Goal: Information Seeking & Learning: Learn about a topic

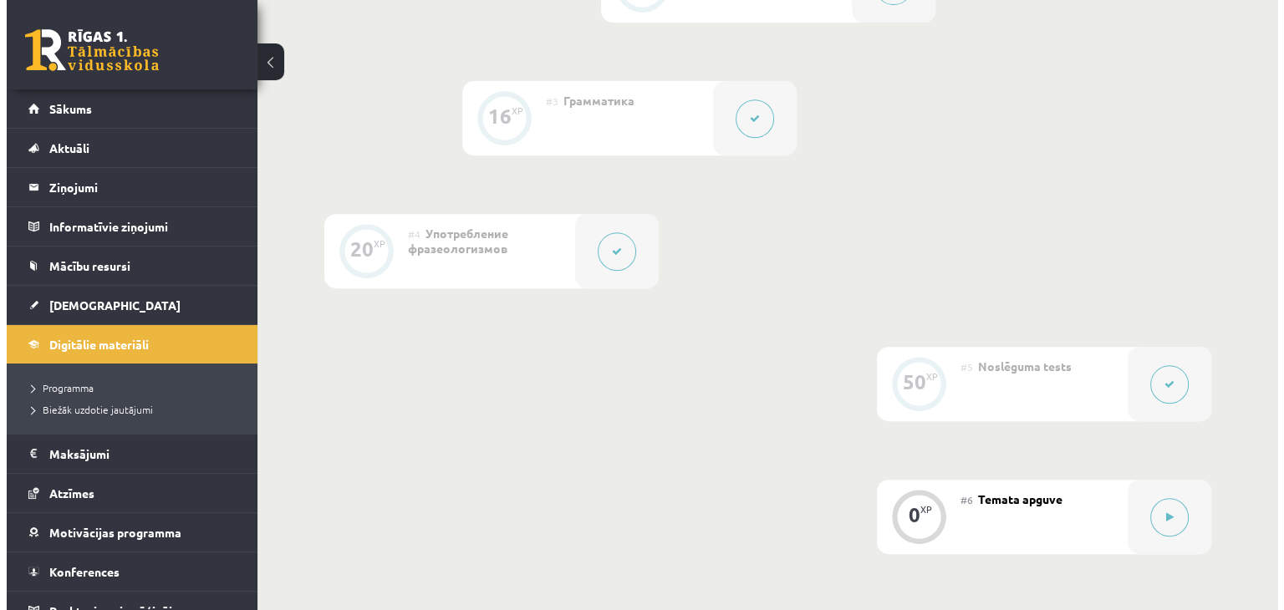
scroll to position [836, 0]
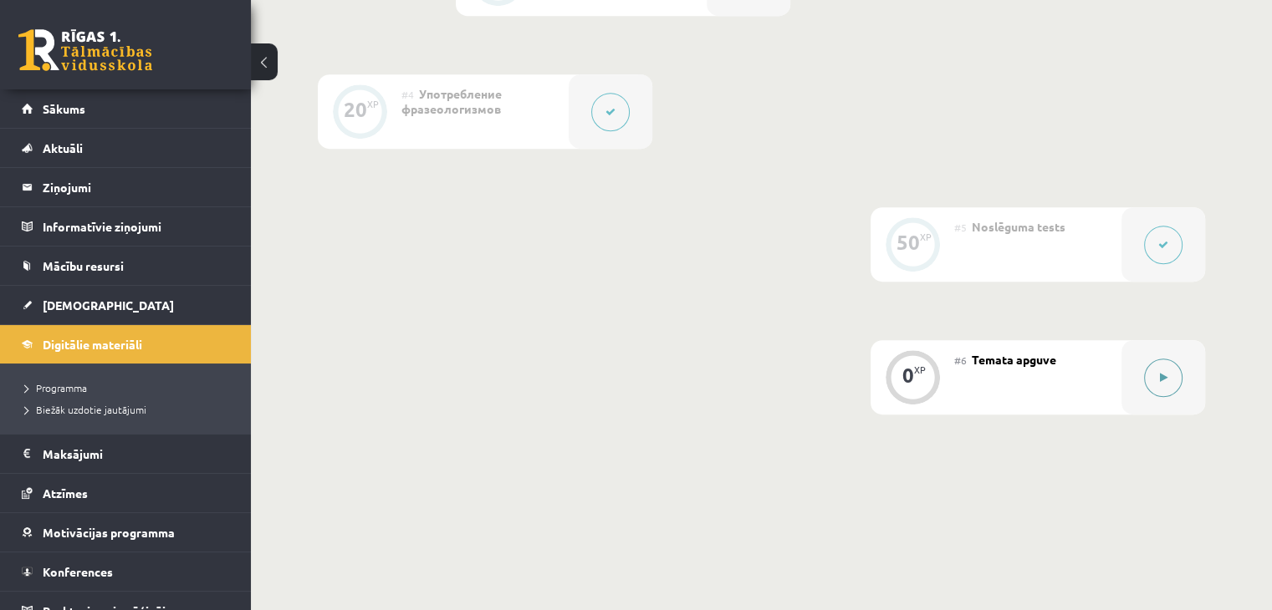
click at [1157, 397] on button at bounding box center [1163, 378] width 38 height 38
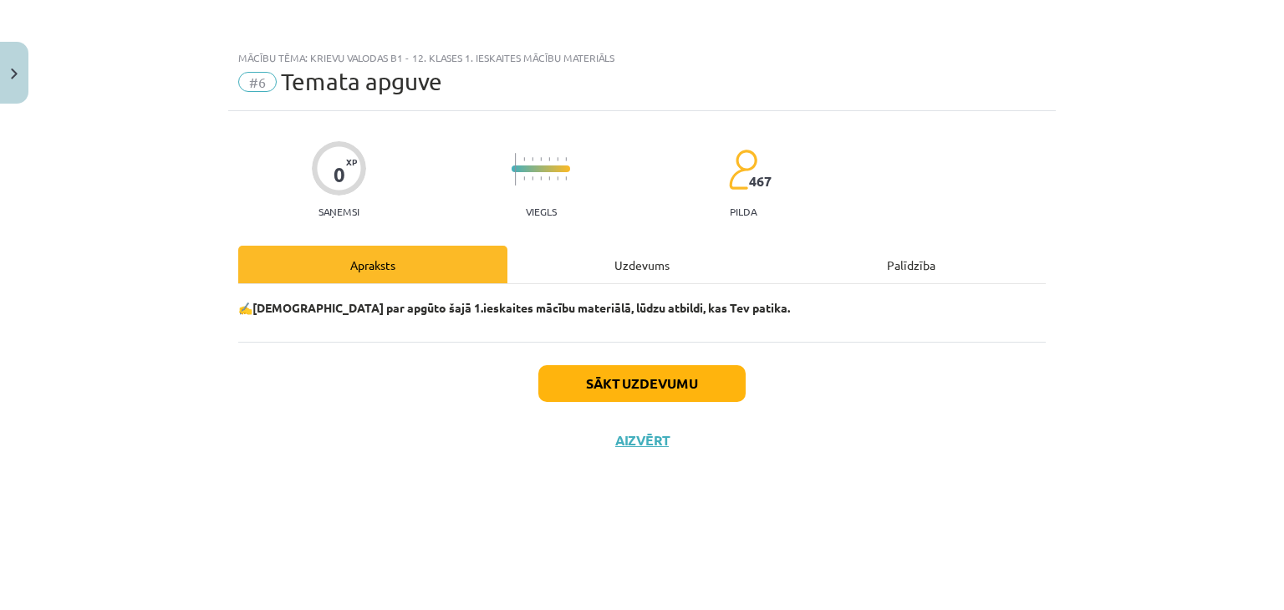
click at [645, 260] on div "Uzdevums" at bounding box center [641, 265] width 269 height 38
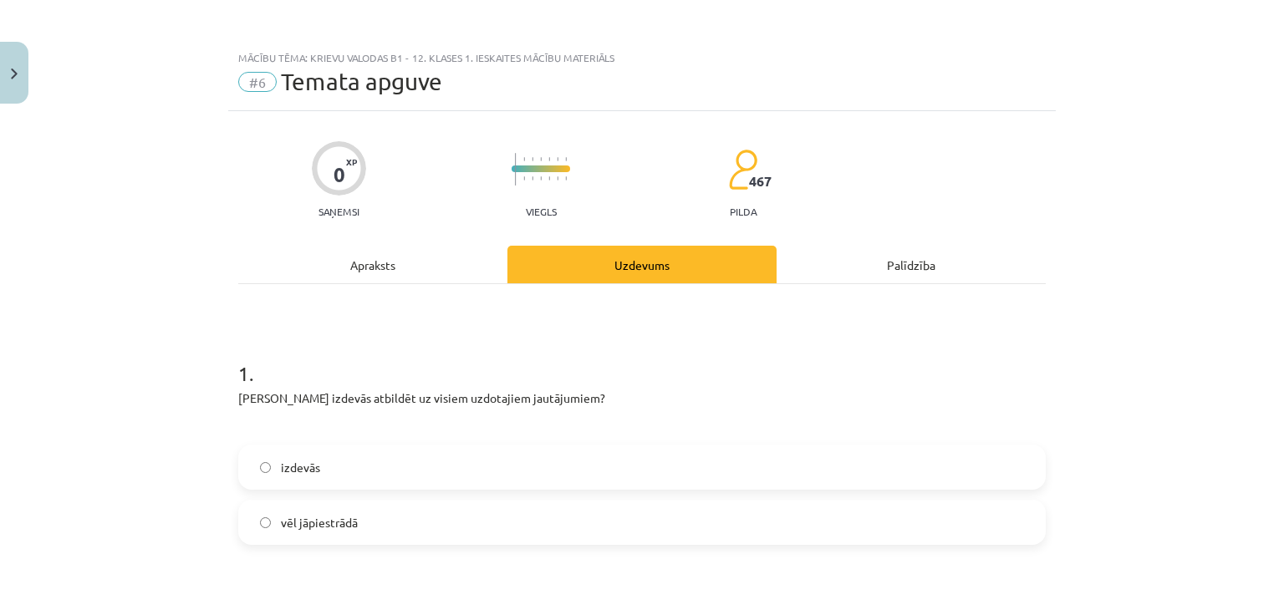
scroll to position [139, 0]
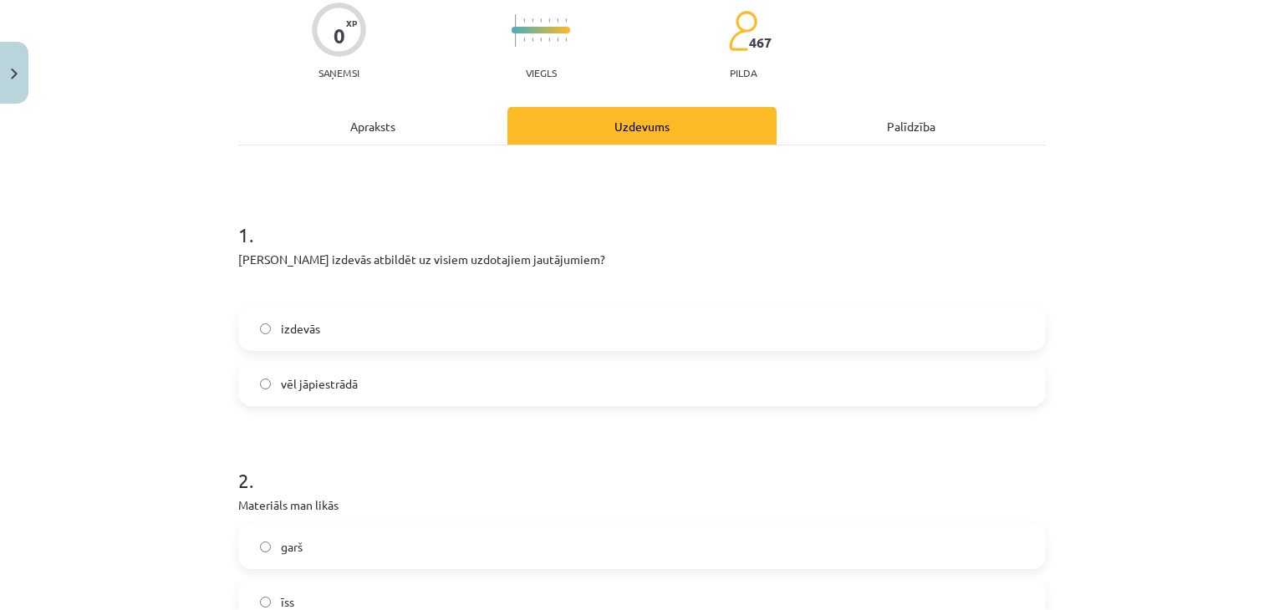
click at [310, 385] on span "vēl jāpiestrādā" at bounding box center [319, 384] width 77 height 18
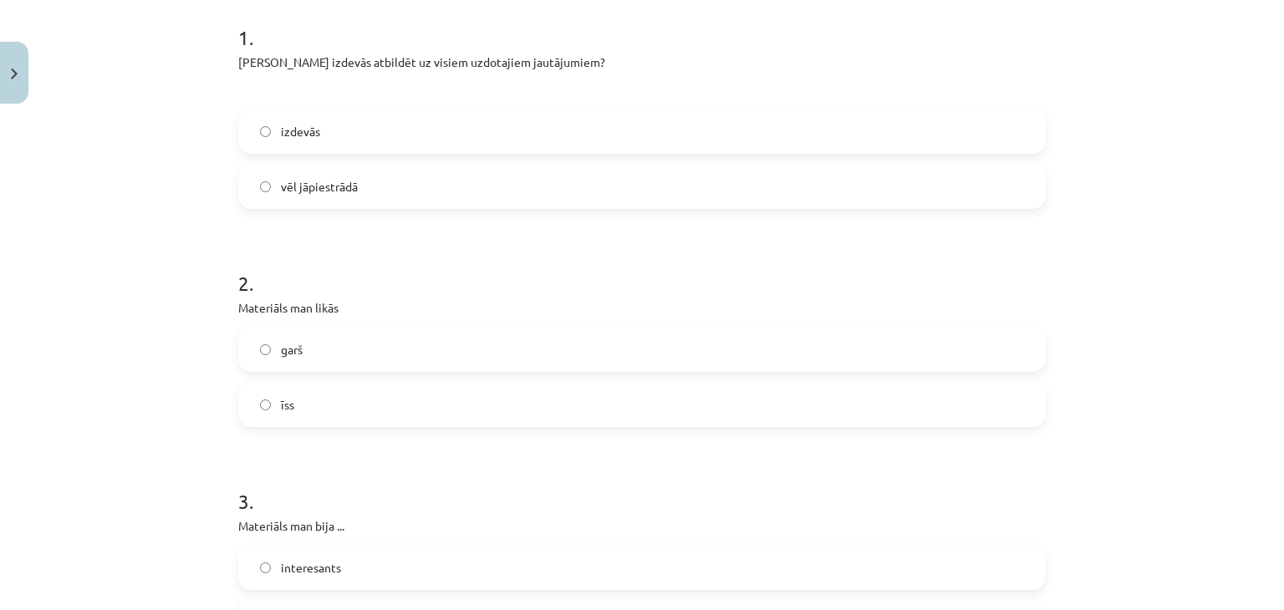
scroll to position [418, 0]
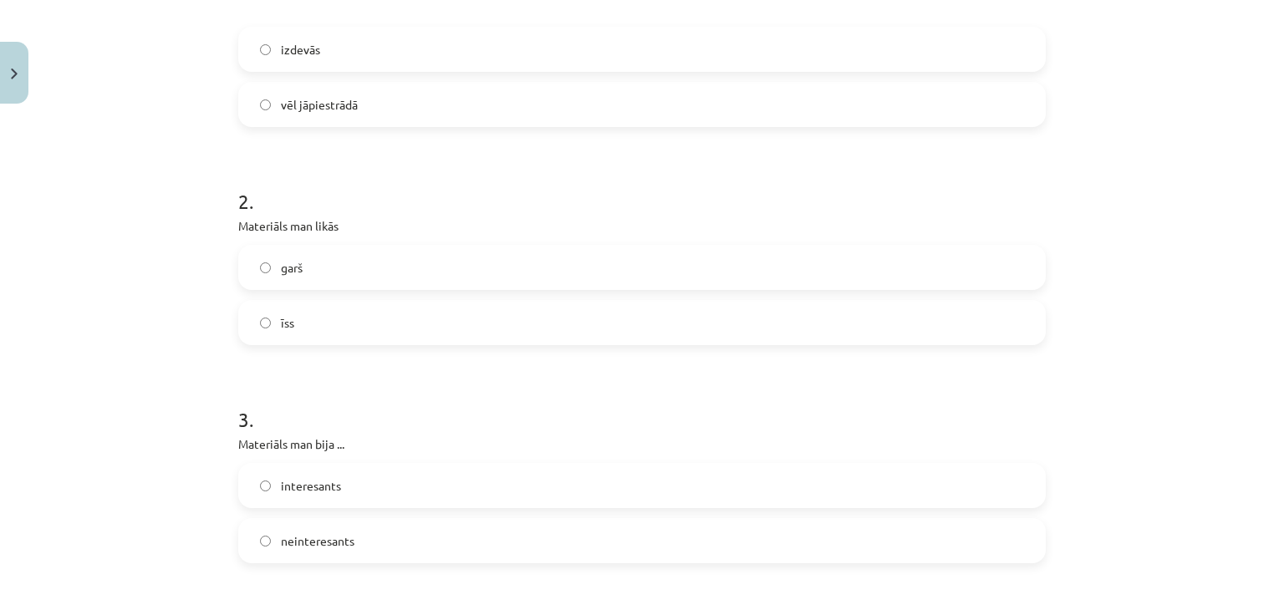
click at [310, 277] on label "garš" at bounding box center [642, 268] width 804 height 42
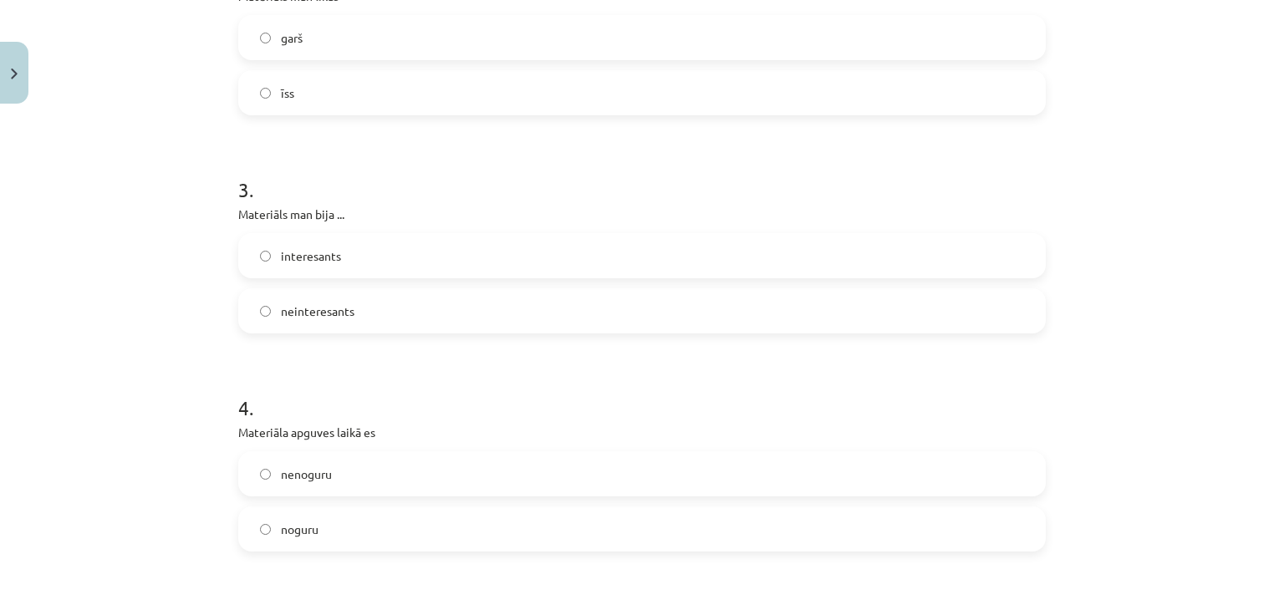
scroll to position [696, 0]
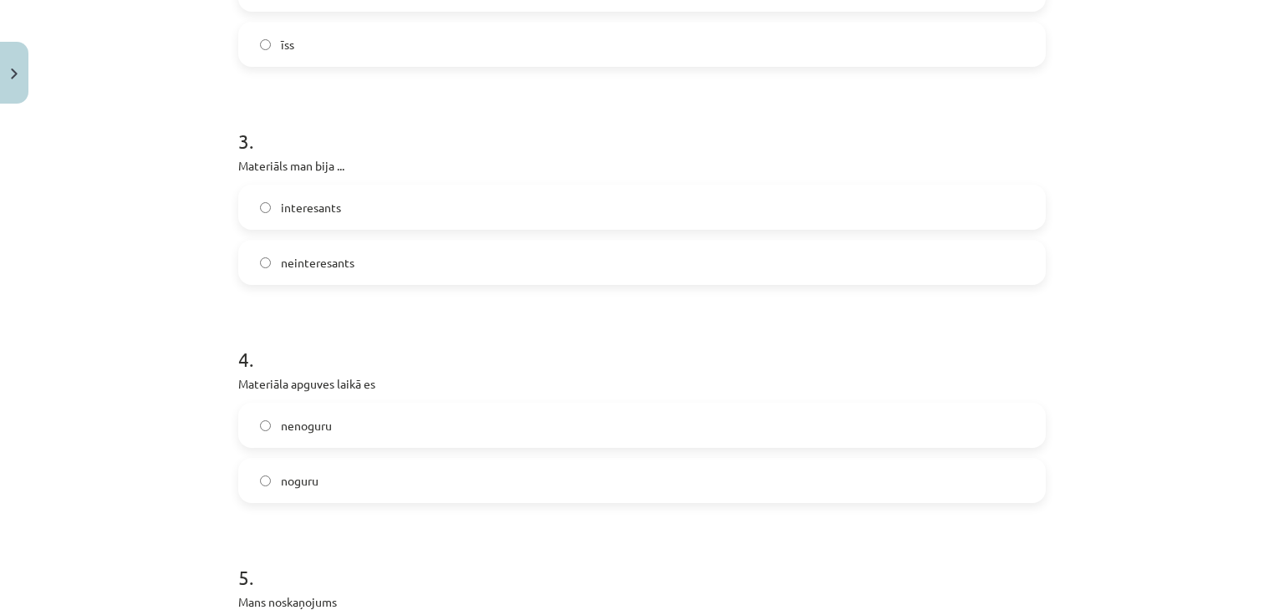
click at [353, 207] on label "interesants" at bounding box center [642, 207] width 804 height 42
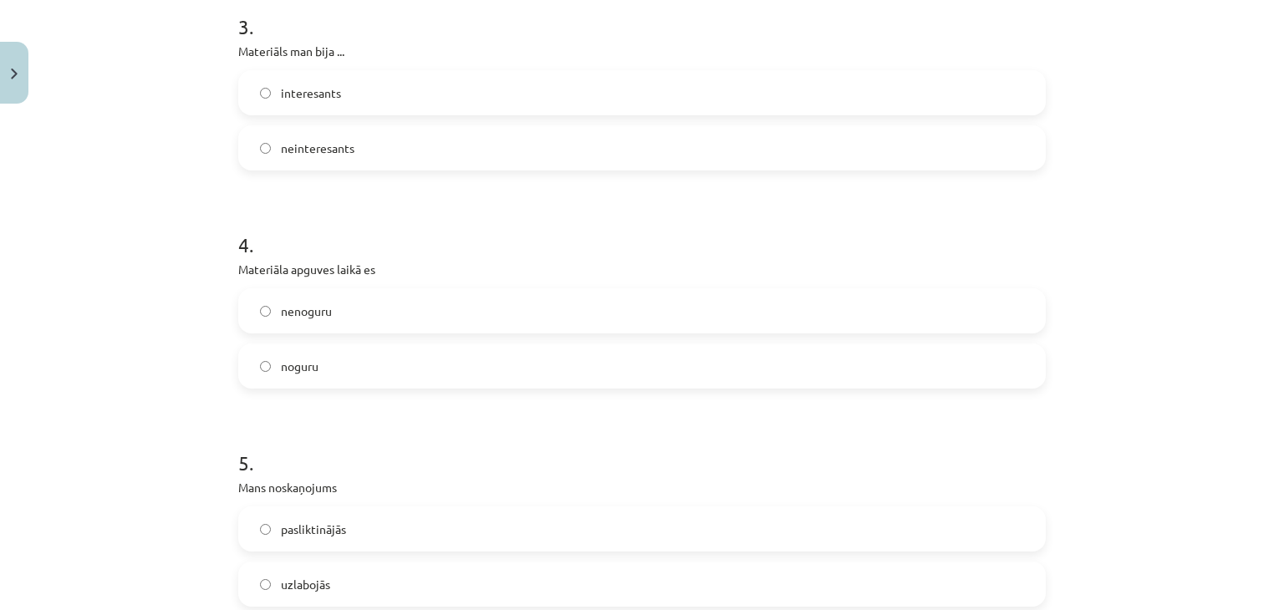
scroll to position [836, 0]
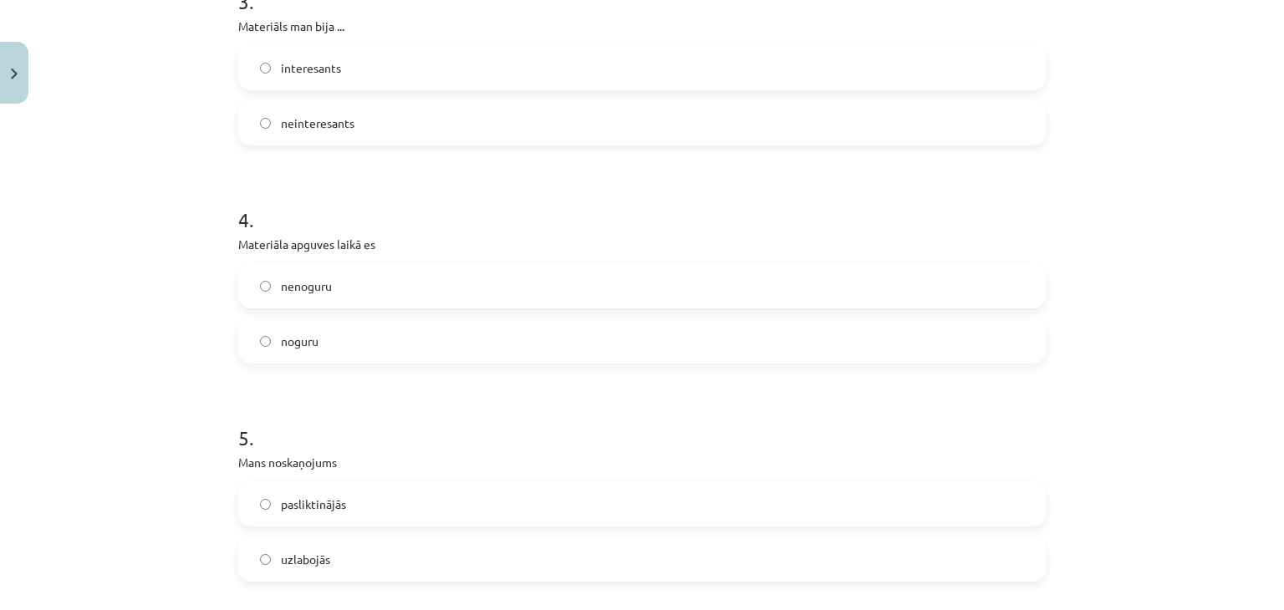
click at [339, 351] on label "noguru" at bounding box center [642, 341] width 804 height 42
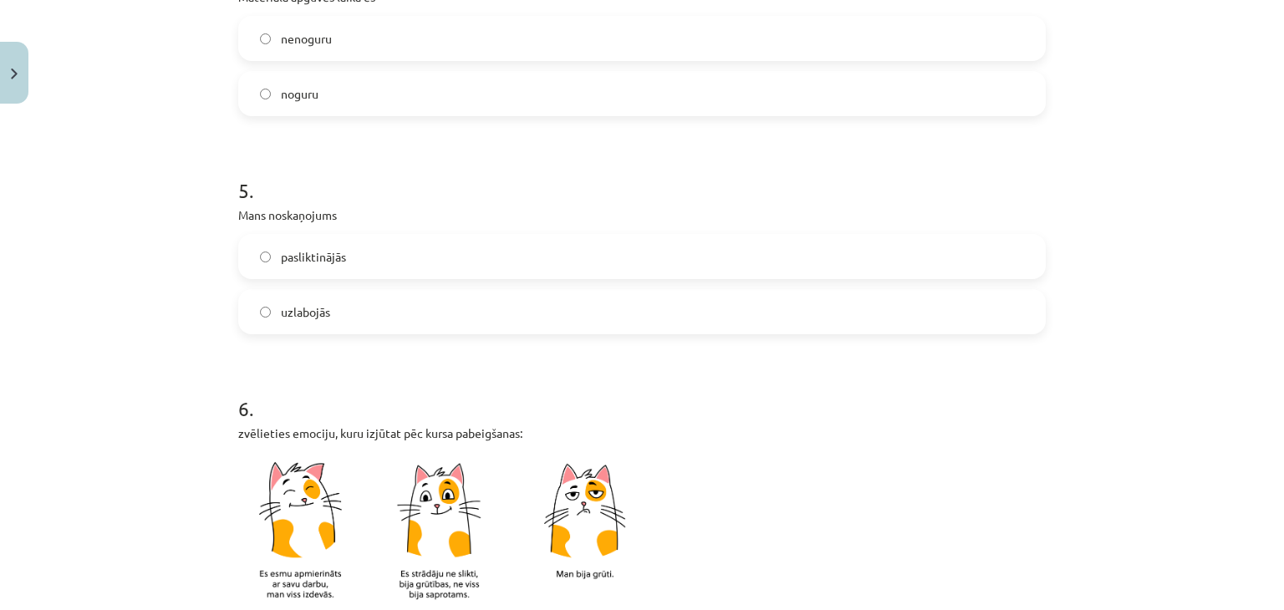
scroll to position [1114, 0]
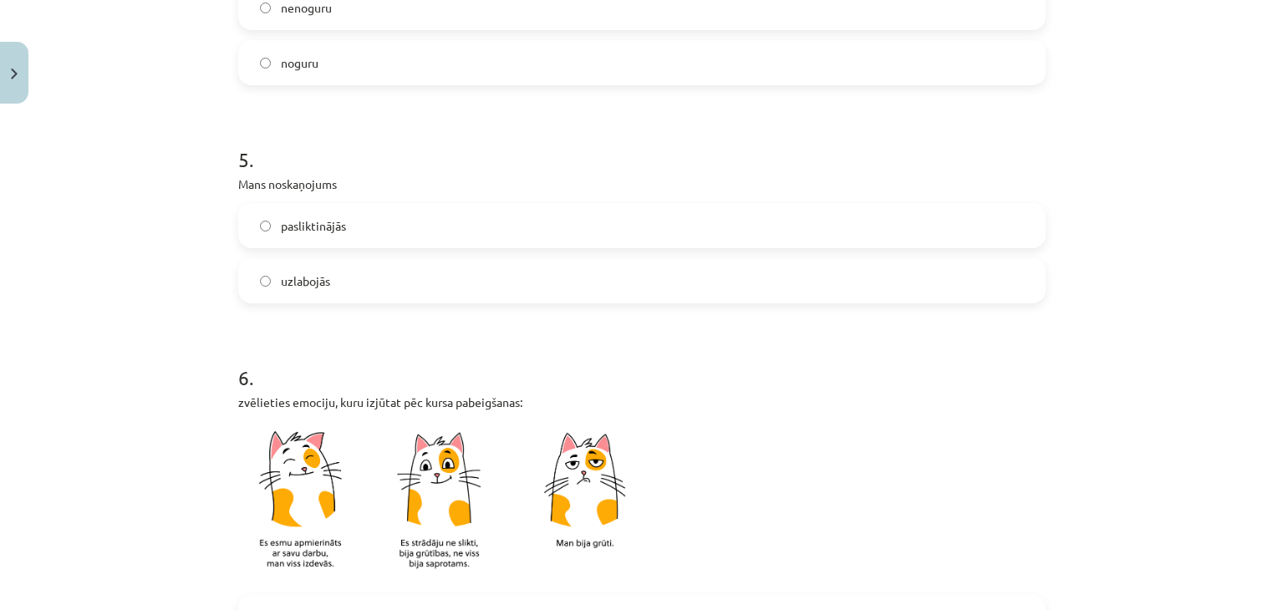
click at [378, 214] on label "pasliktinājās" at bounding box center [642, 226] width 804 height 42
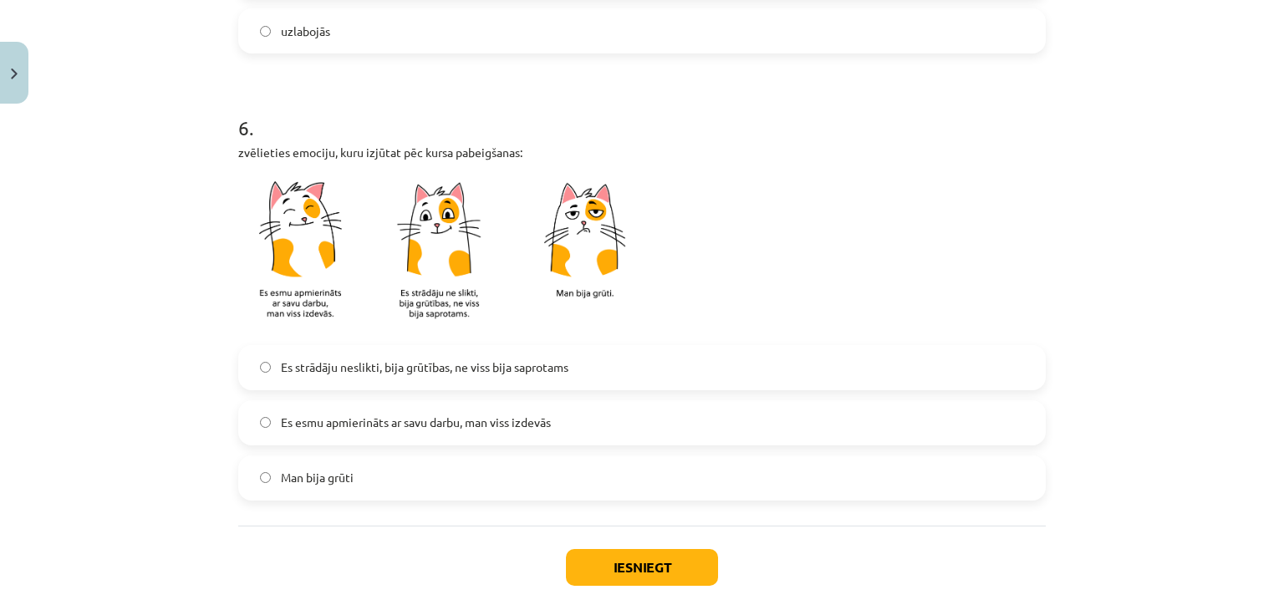
scroll to position [1393, 0]
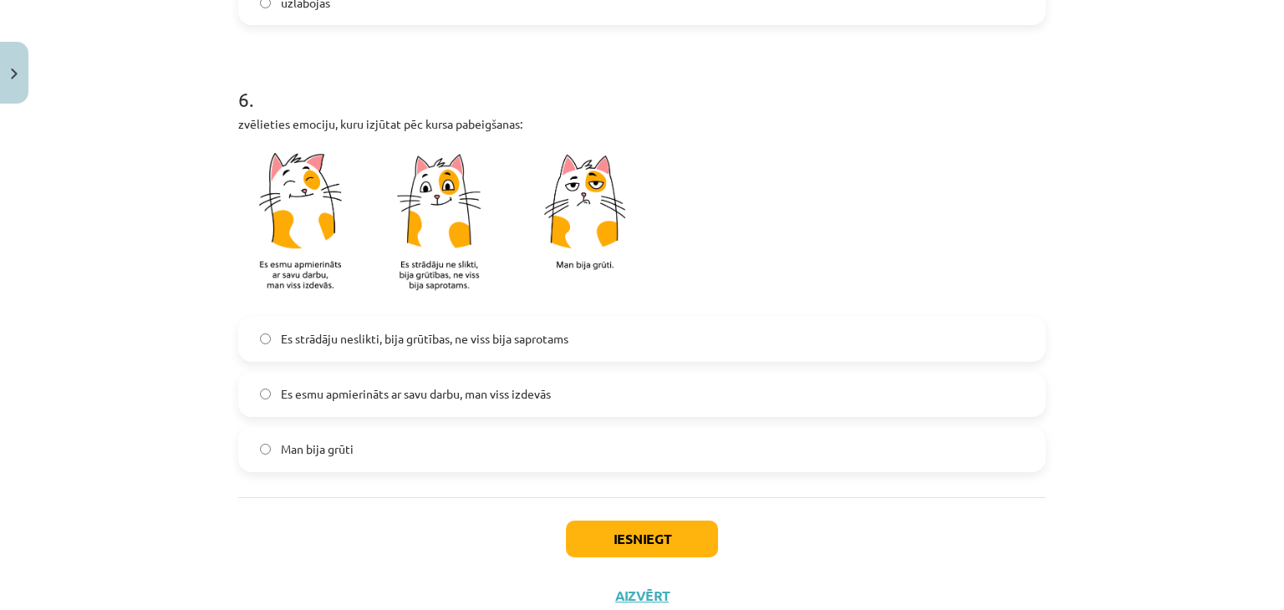
click at [308, 462] on label "Man bija grūti" at bounding box center [642, 450] width 804 height 42
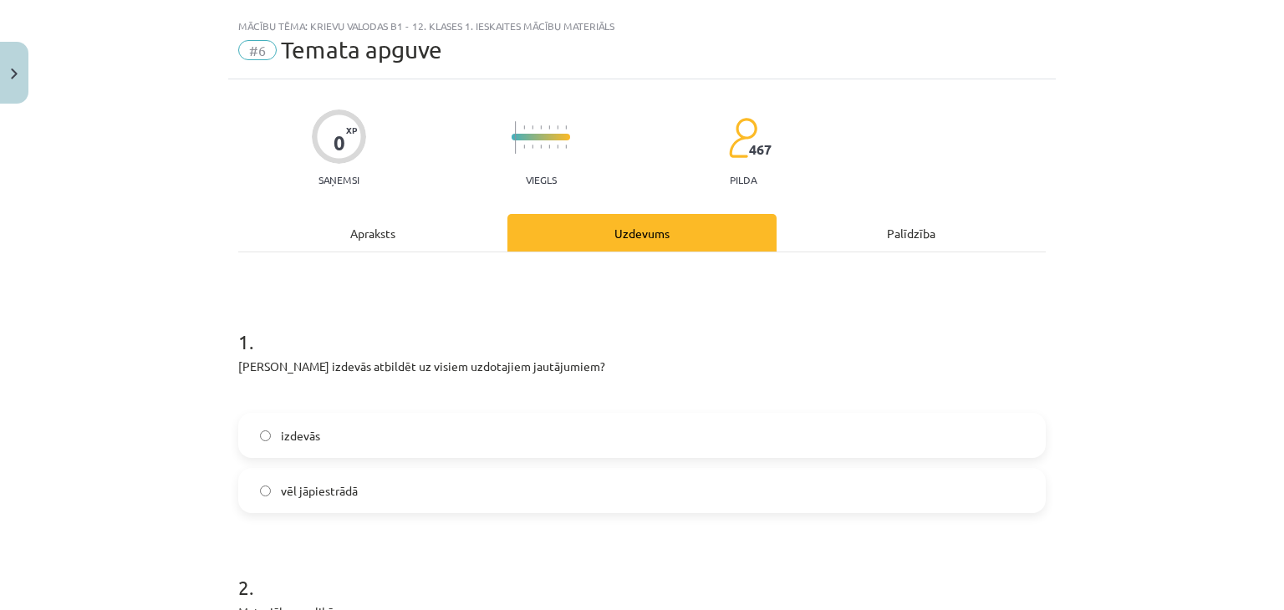
scroll to position [0, 0]
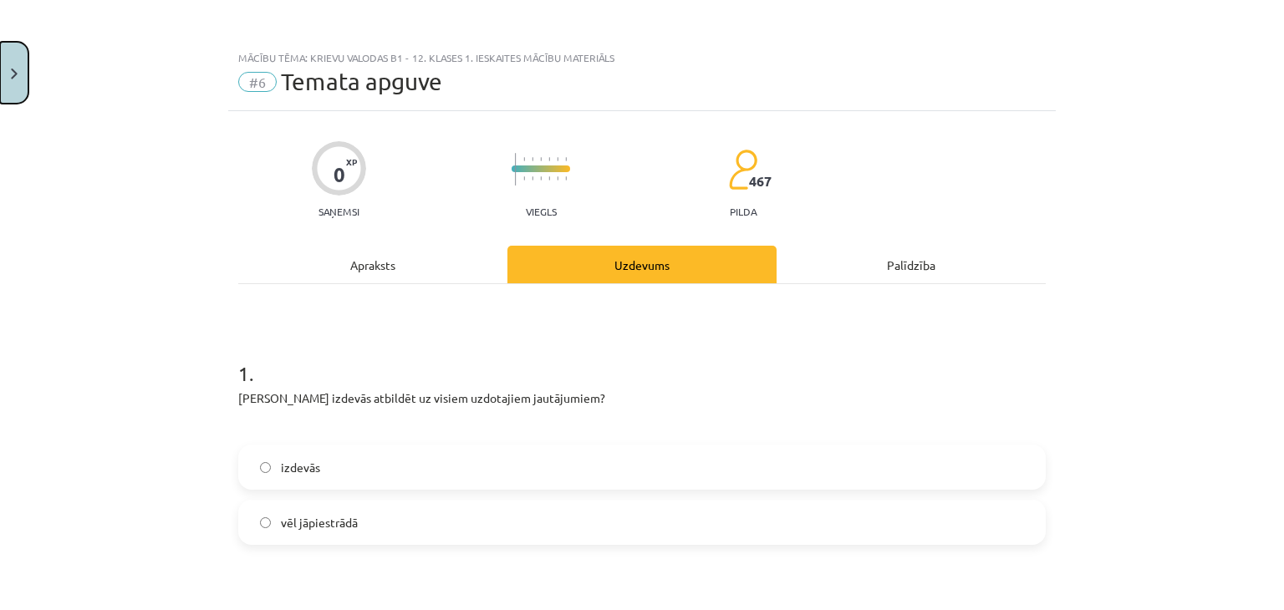
click at [19, 88] on button "Close" at bounding box center [14, 73] width 28 height 62
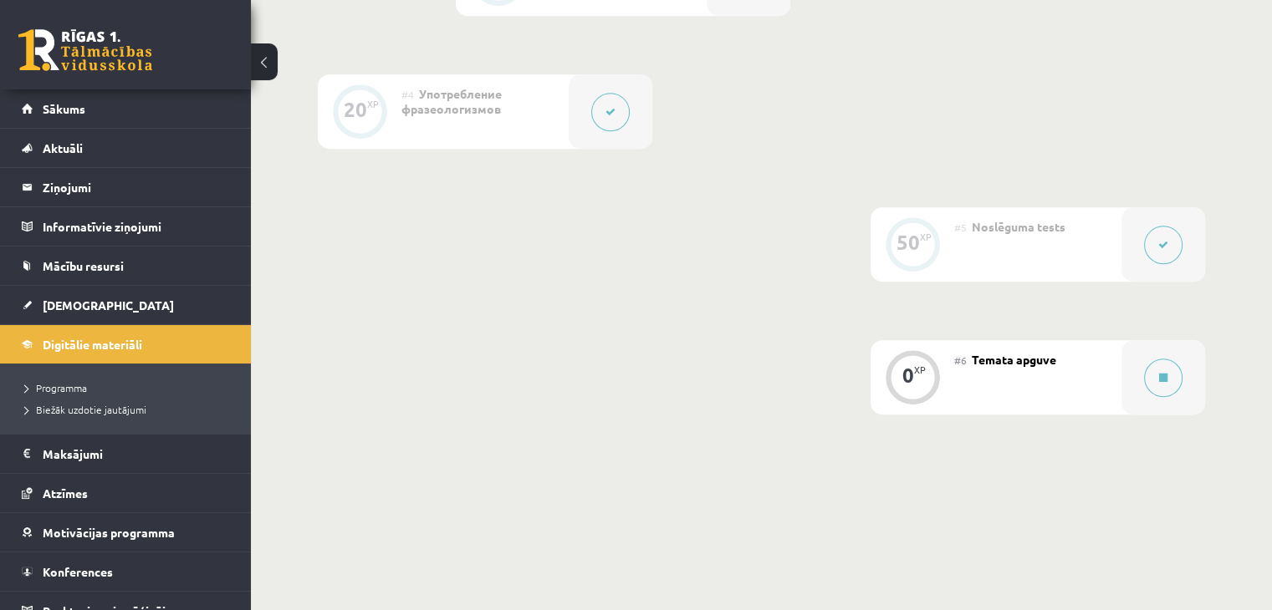
click at [629, 131] on button at bounding box center [610, 112] width 38 height 38
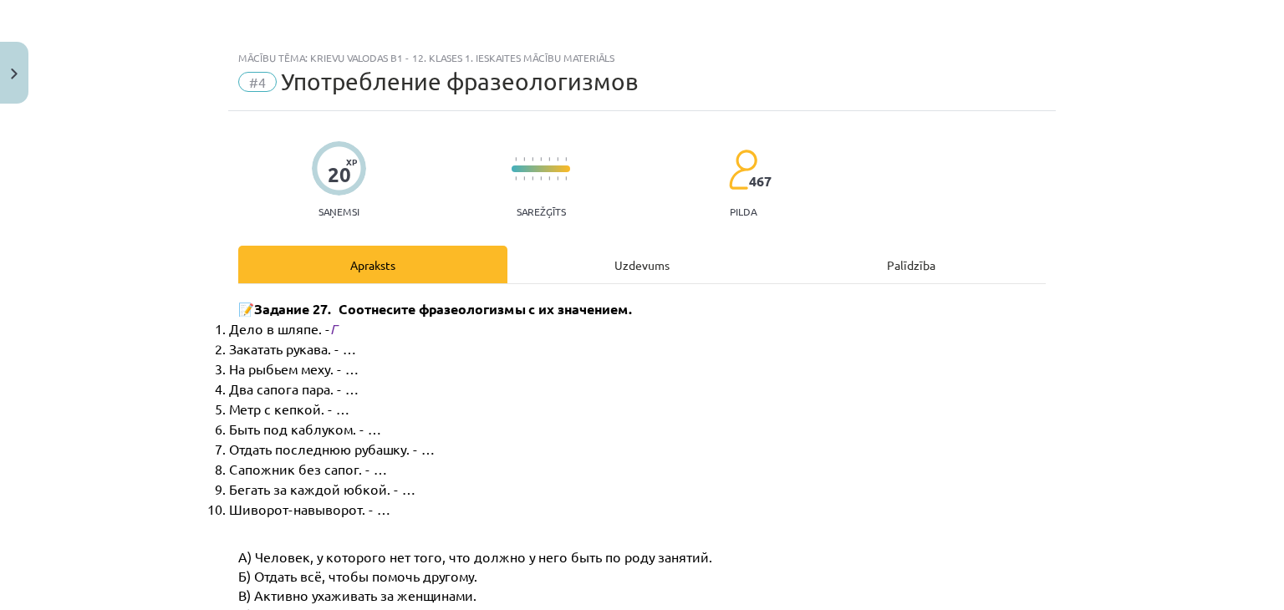
click at [672, 266] on div "Uzdevums" at bounding box center [641, 265] width 269 height 38
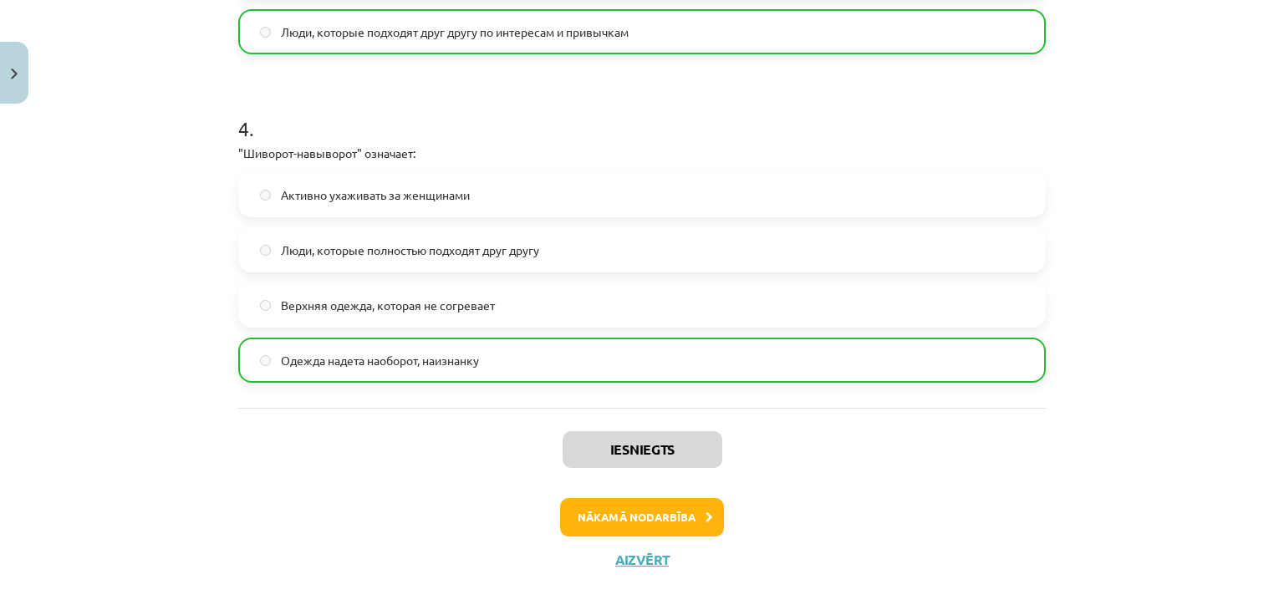
scroll to position [1250, 0]
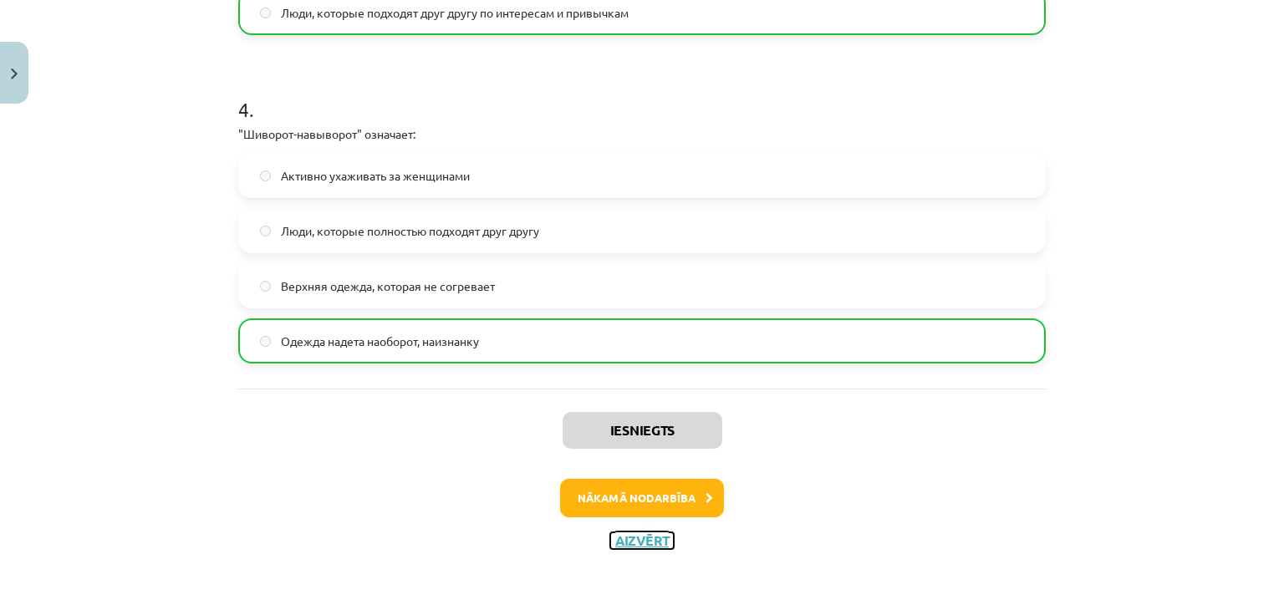
click at [639, 533] on button "Aizvērt" at bounding box center [642, 541] width 64 height 17
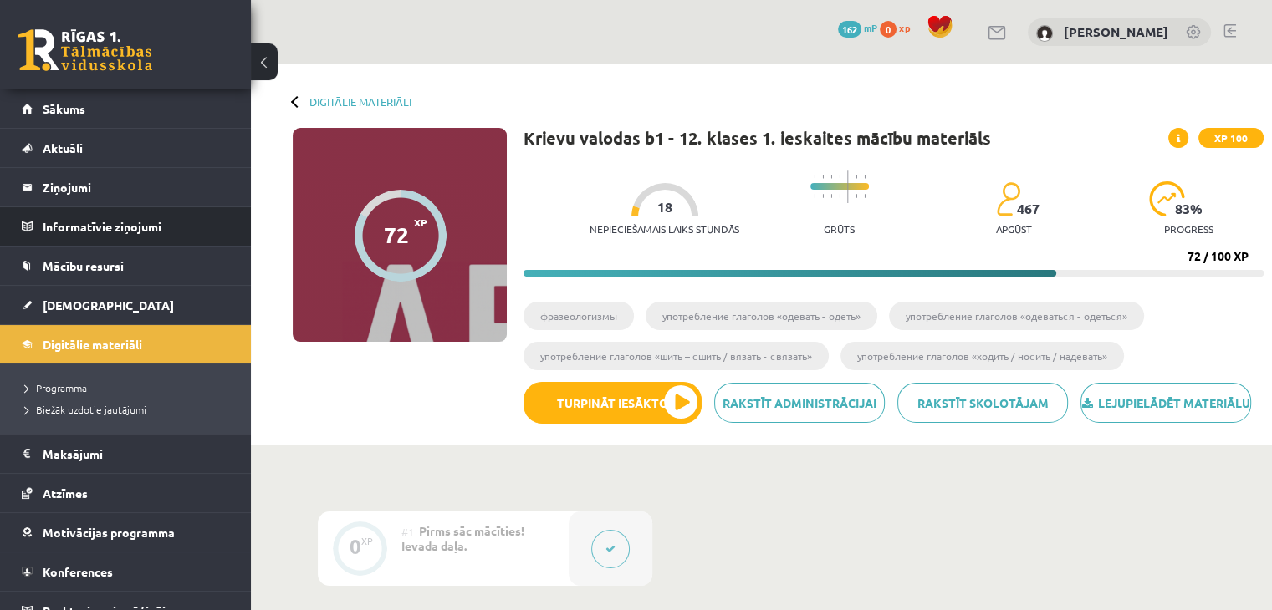
scroll to position [533, 0]
